Goal: Find specific page/section: Find specific page/section

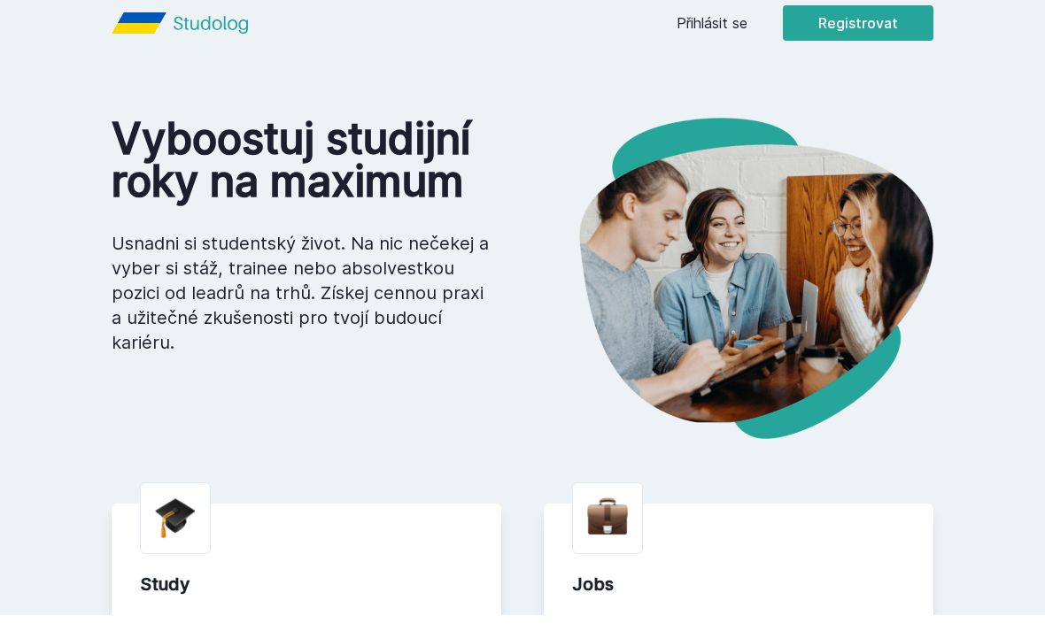
scroll to position [18, 0]
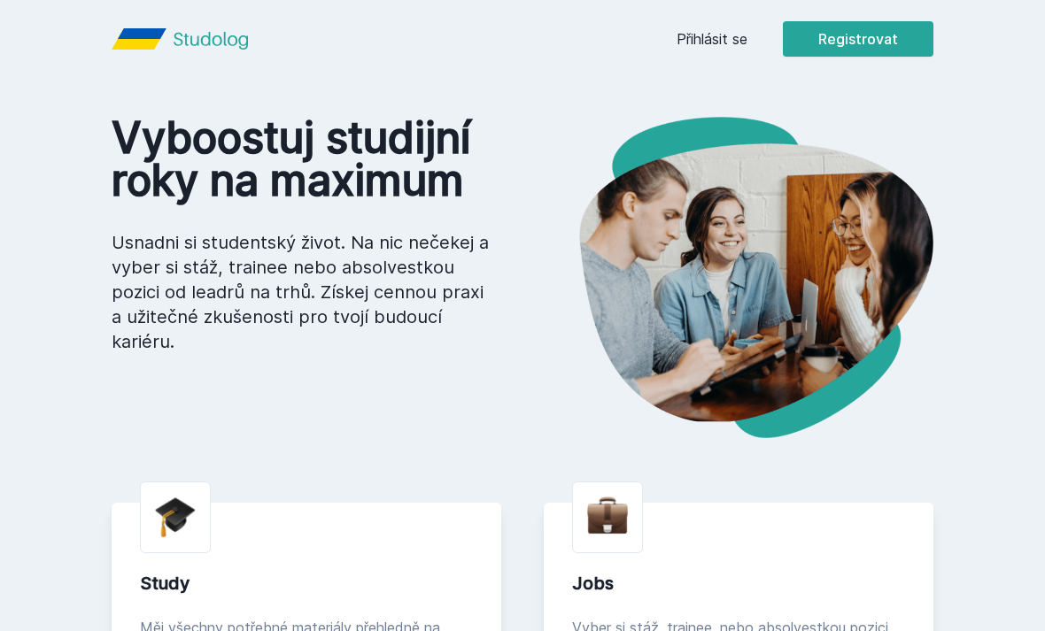
click at [719, 32] on link "Přihlásit se" at bounding box center [712, 38] width 71 height 21
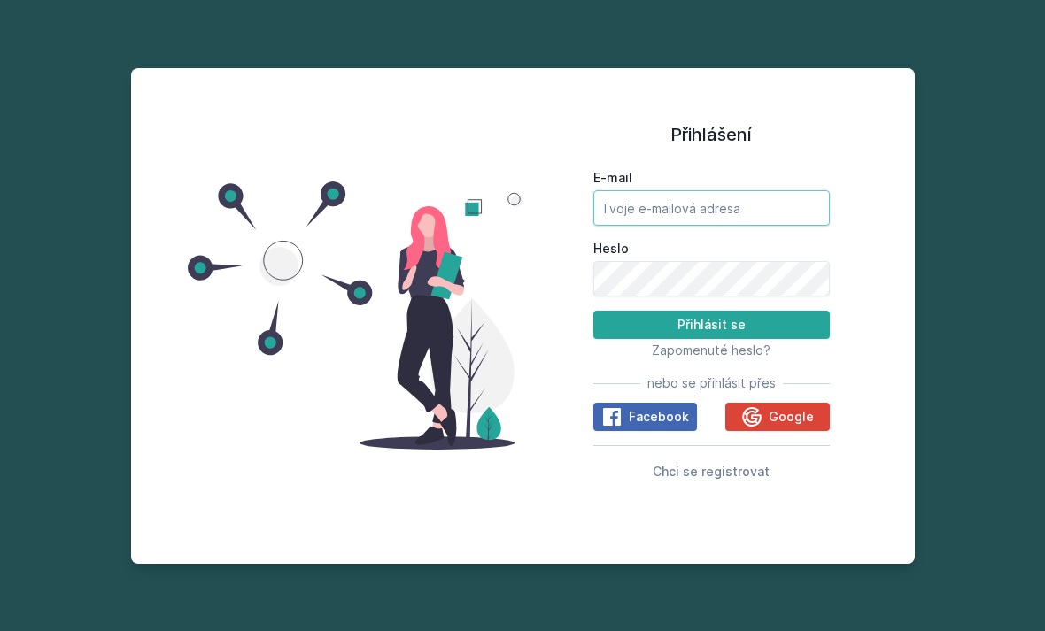
click at [698, 226] on input "E-mail" at bounding box center [711, 207] width 236 height 35
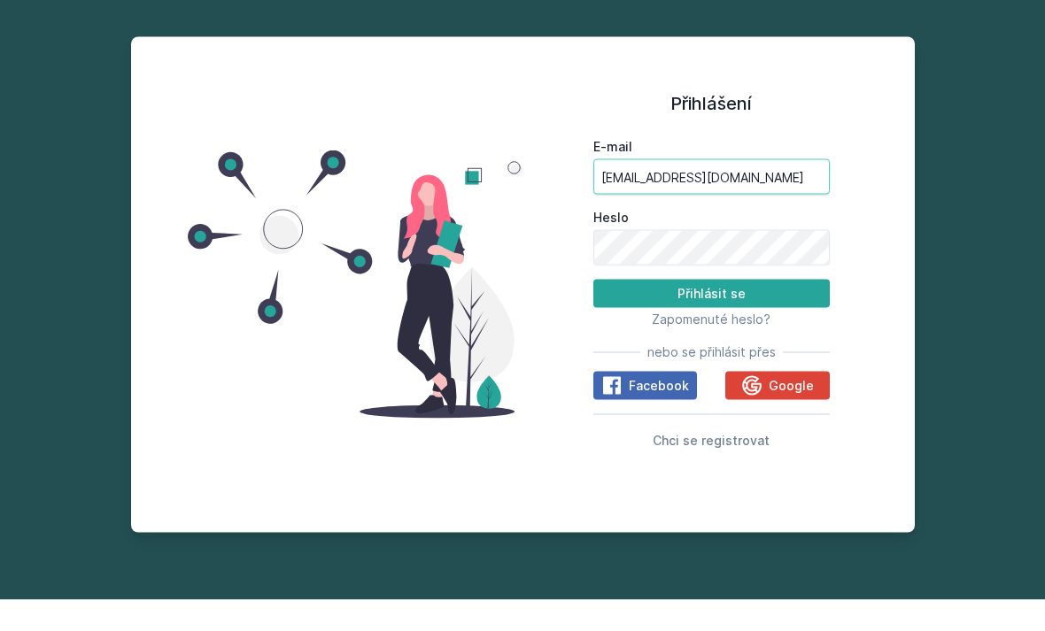
type input "[EMAIL_ADDRESS][DOMAIN_NAME]"
click at [704, 240] on label "Heslo" at bounding box center [711, 249] width 236 height 18
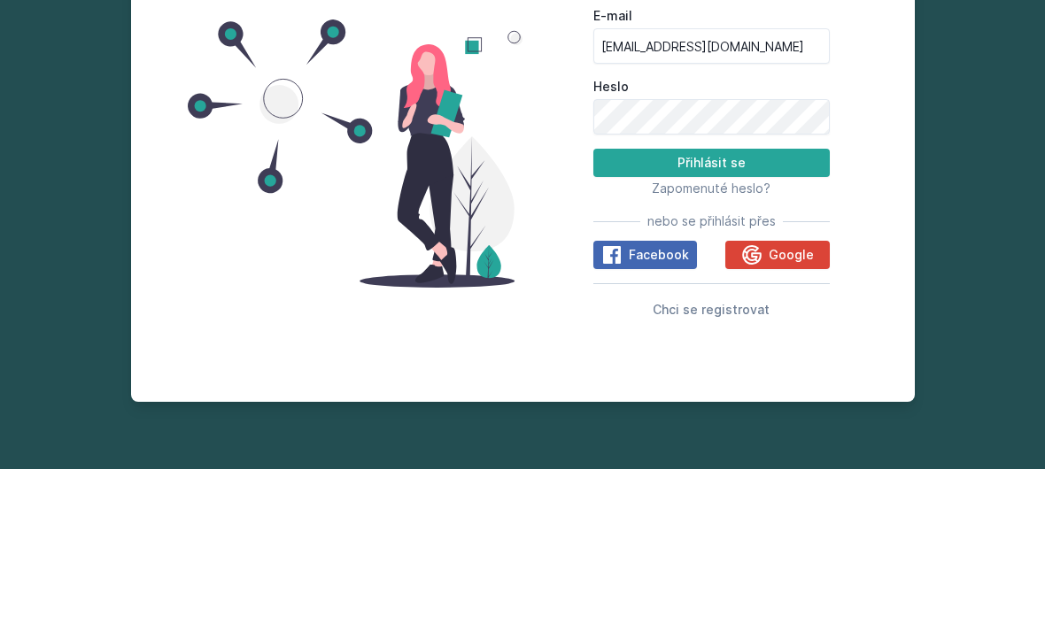
click at [748, 311] on button "Přihlásit se" at bounding box center [711, 325] width 236 height 28
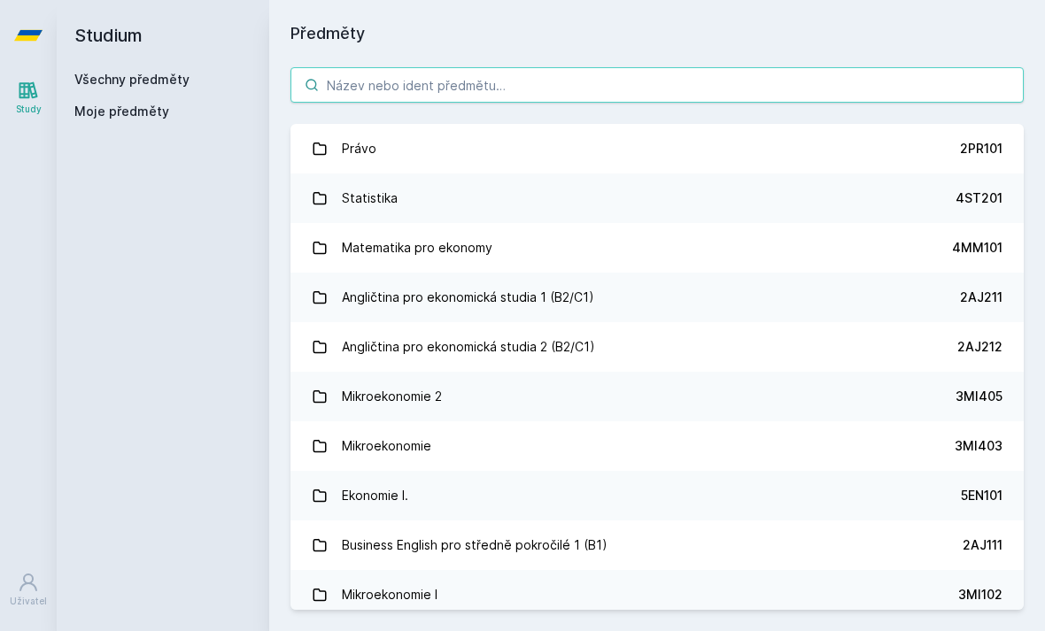
click at [634, 67] on input "search" at bounding box center [656, 84] width 733 height 35
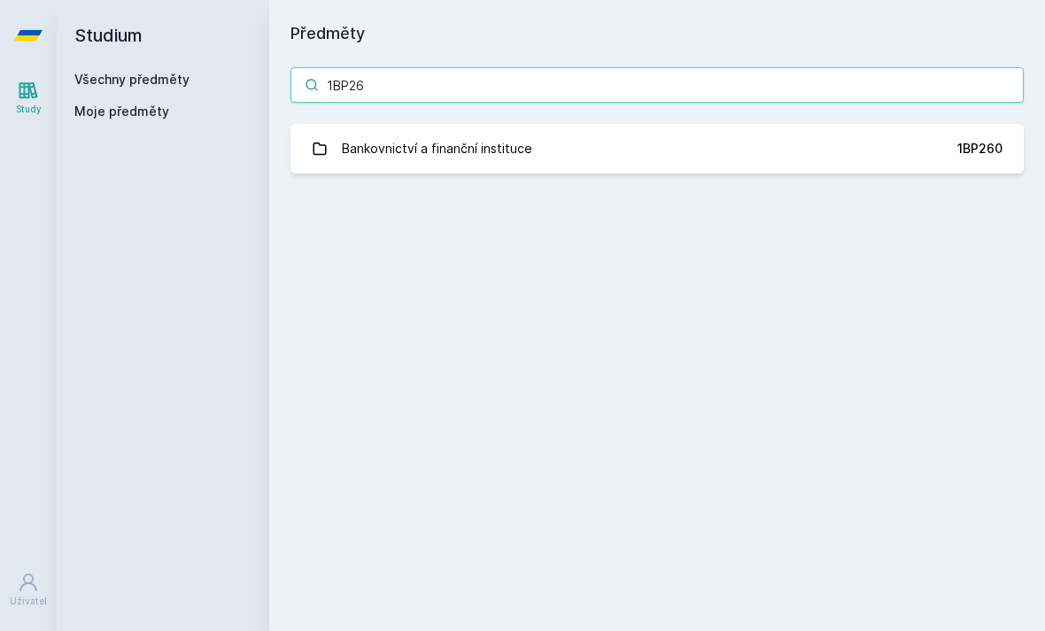
type input "1BP26"
click at [366, 131] on div "Bankovnictví a finanční instituce" at bounding box center [437, 148] width 190 height 35
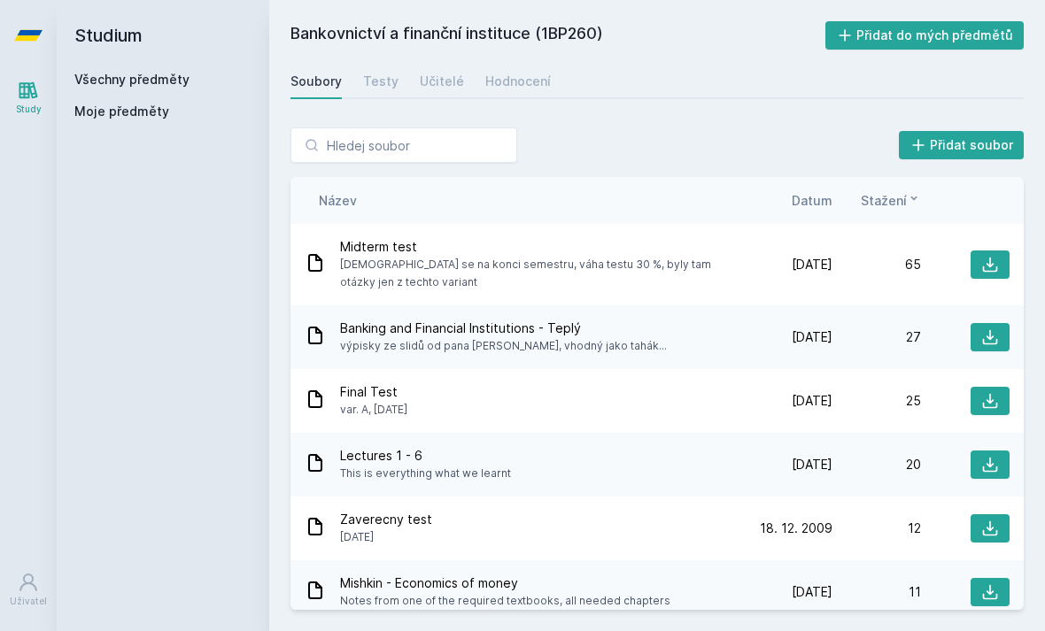
click at [818, 191] on span "Datum" at bounding box center [812, 200] width 41 height 19
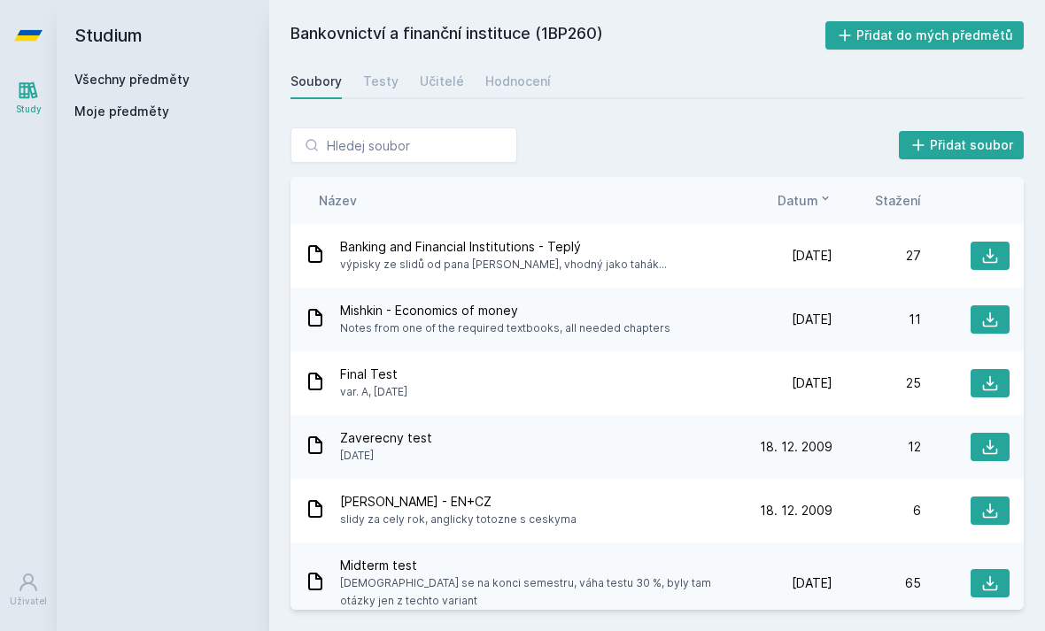
click at [809, 191] on span "Datum" at bounding box center [798, 200] width 41 height 19
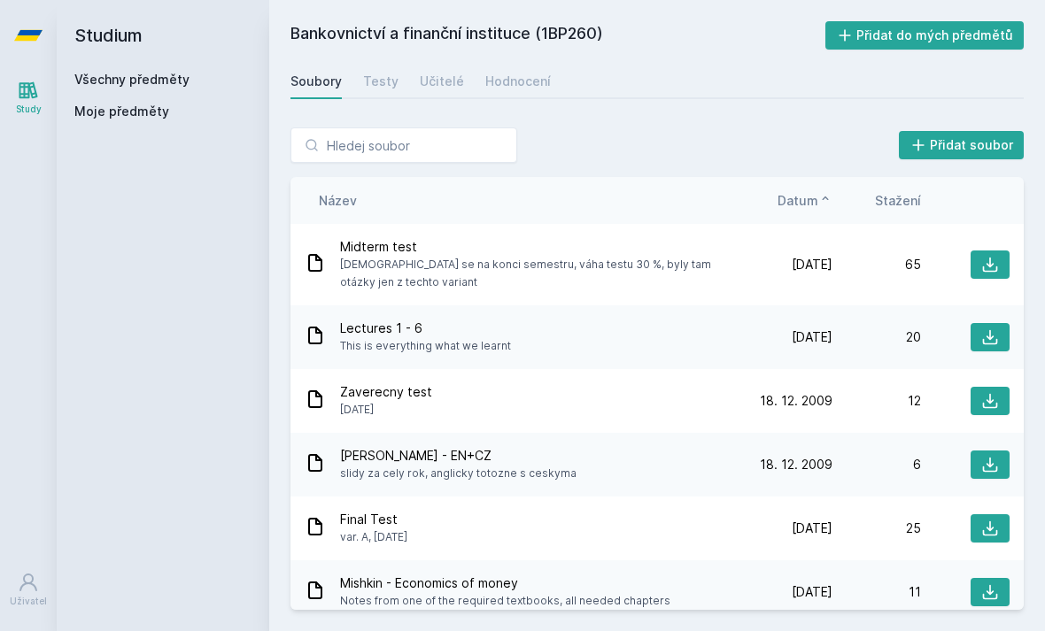
click at [813, 191] on span "Datum" at bounding box center [798, 200] width 41 height 19
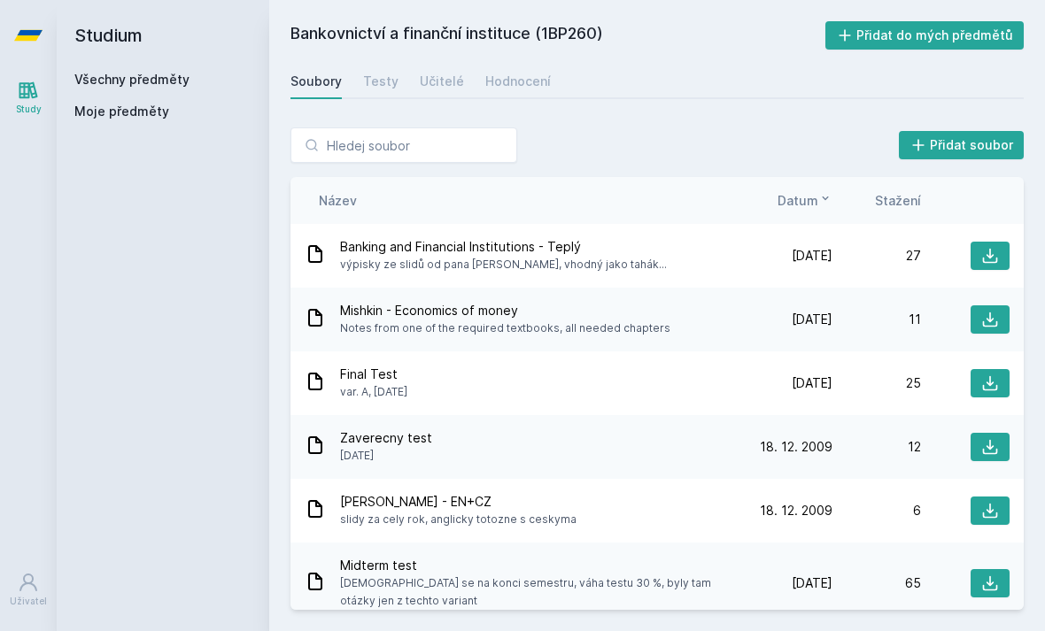
click at [106, 44] on h2 "Studium" at bounding box center [162, 35] width 177 height 71
click at [112, 38] on h2 "Studium" at bounding box center [162, 35] width 177 height 71
click at [138, 75] on link "Všechny předměty" at bounding box center [131, 79] width 115 height 15
